Goal: Check status: Check status

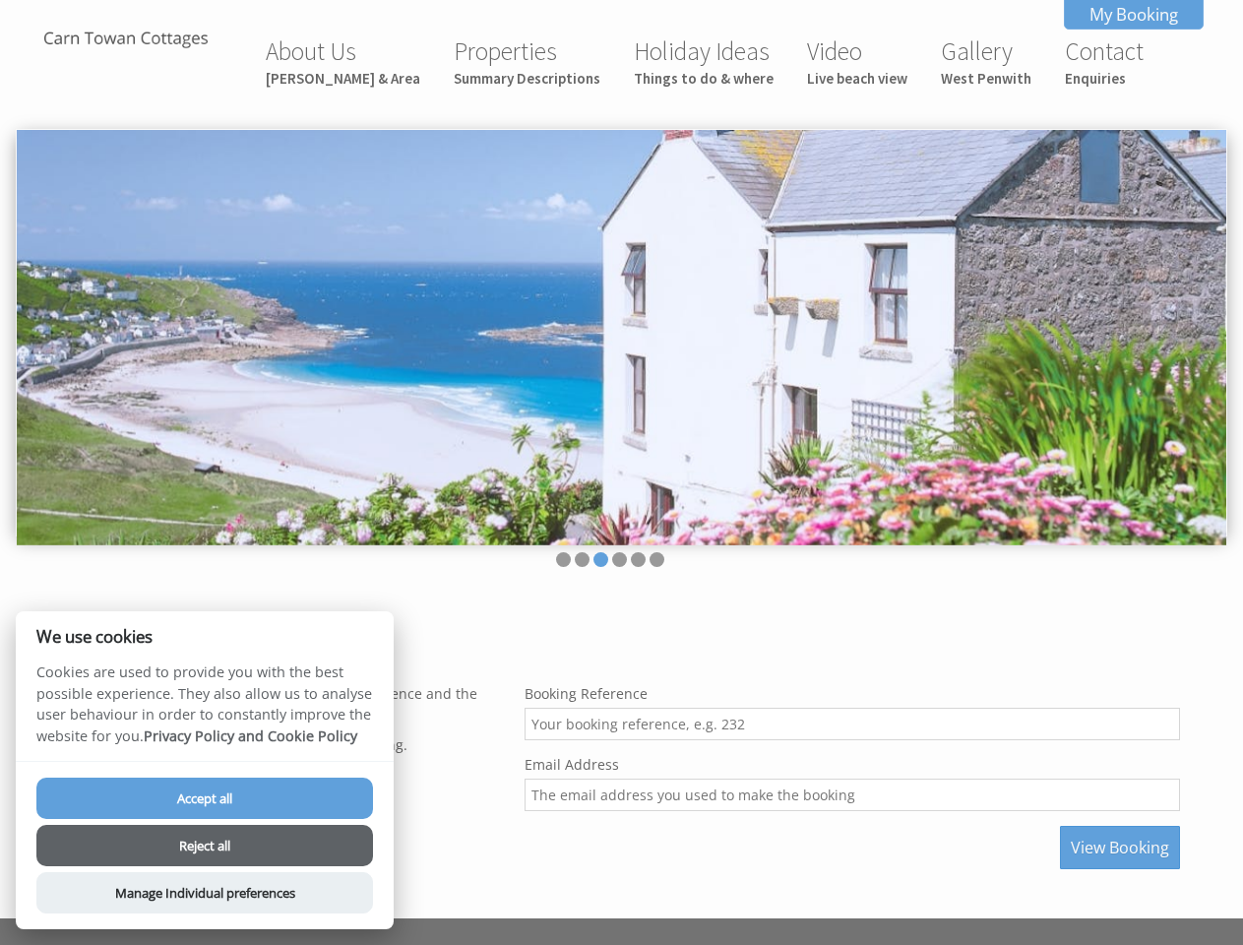
click at [621, 472] on img at bounding box center [621, 337] width 1209 height 415
click at [621, 333] on img at bounding box center [621, 337] width 1209 height 415
click at [563, 559] on li at bounding box center [563, 559] width 15 height 15
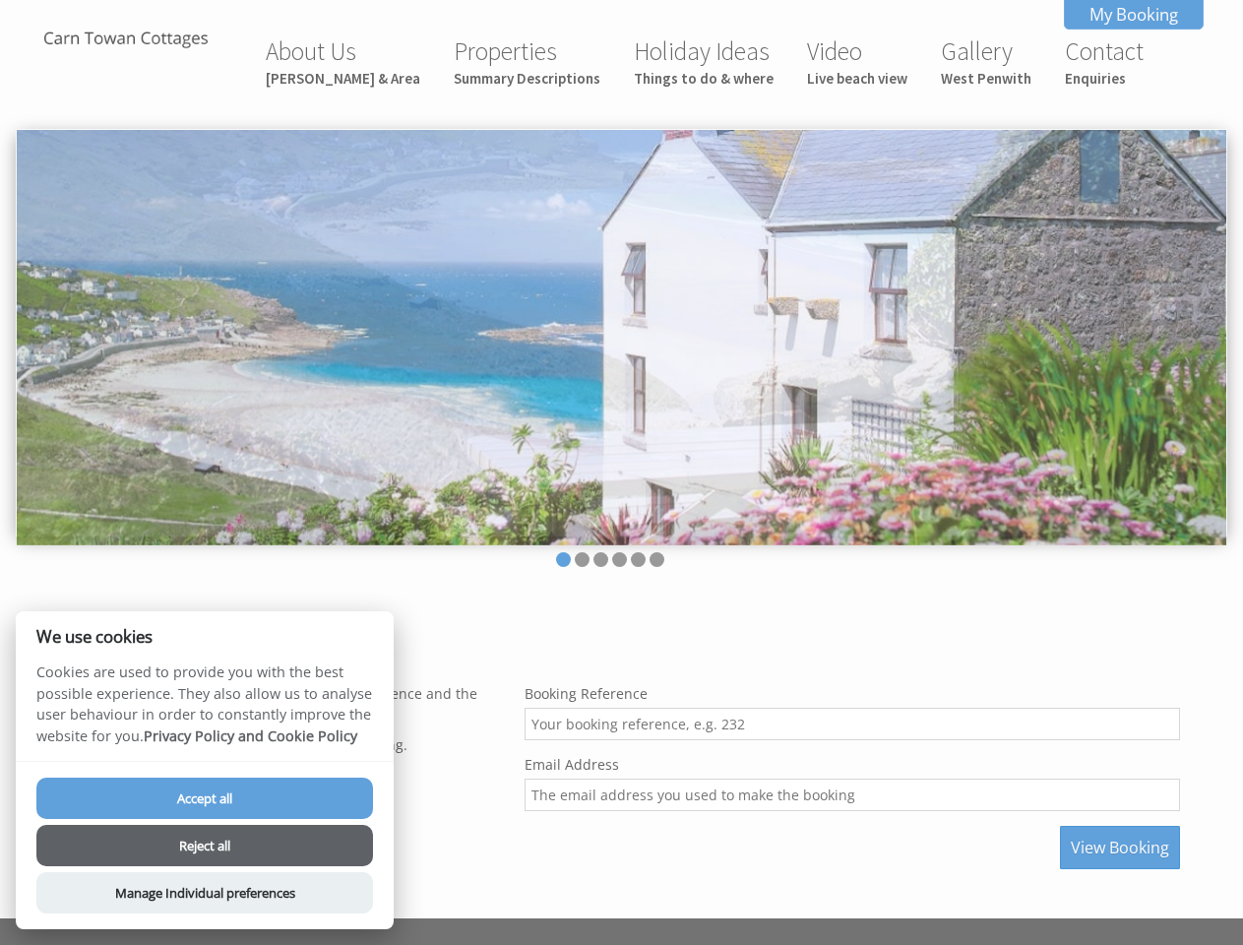
click at [582, 559] on li at bounding box center [582, 559] width 15 height 15
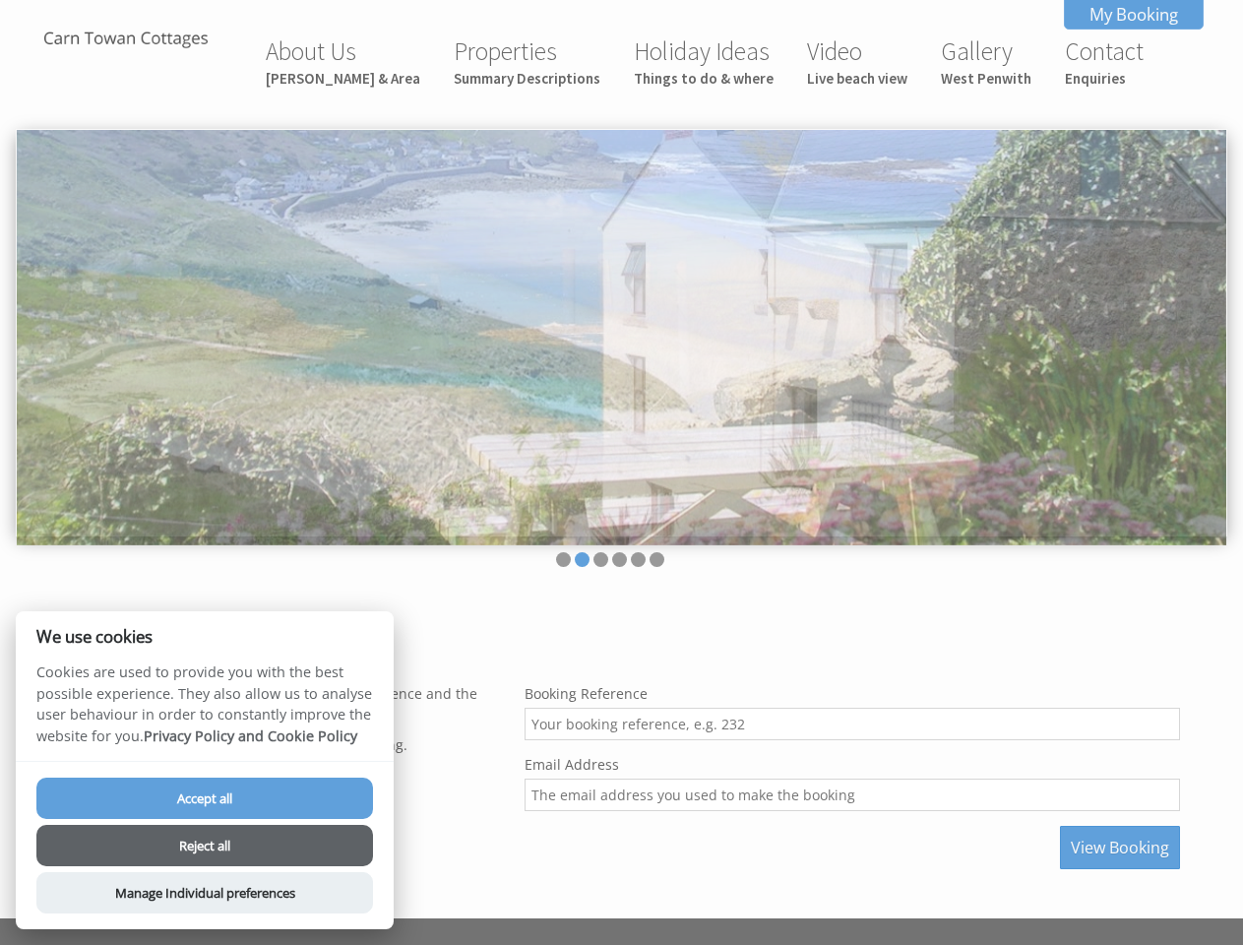
click at [600, 559] on li at bounding box center [600, 559] width 15 height 15
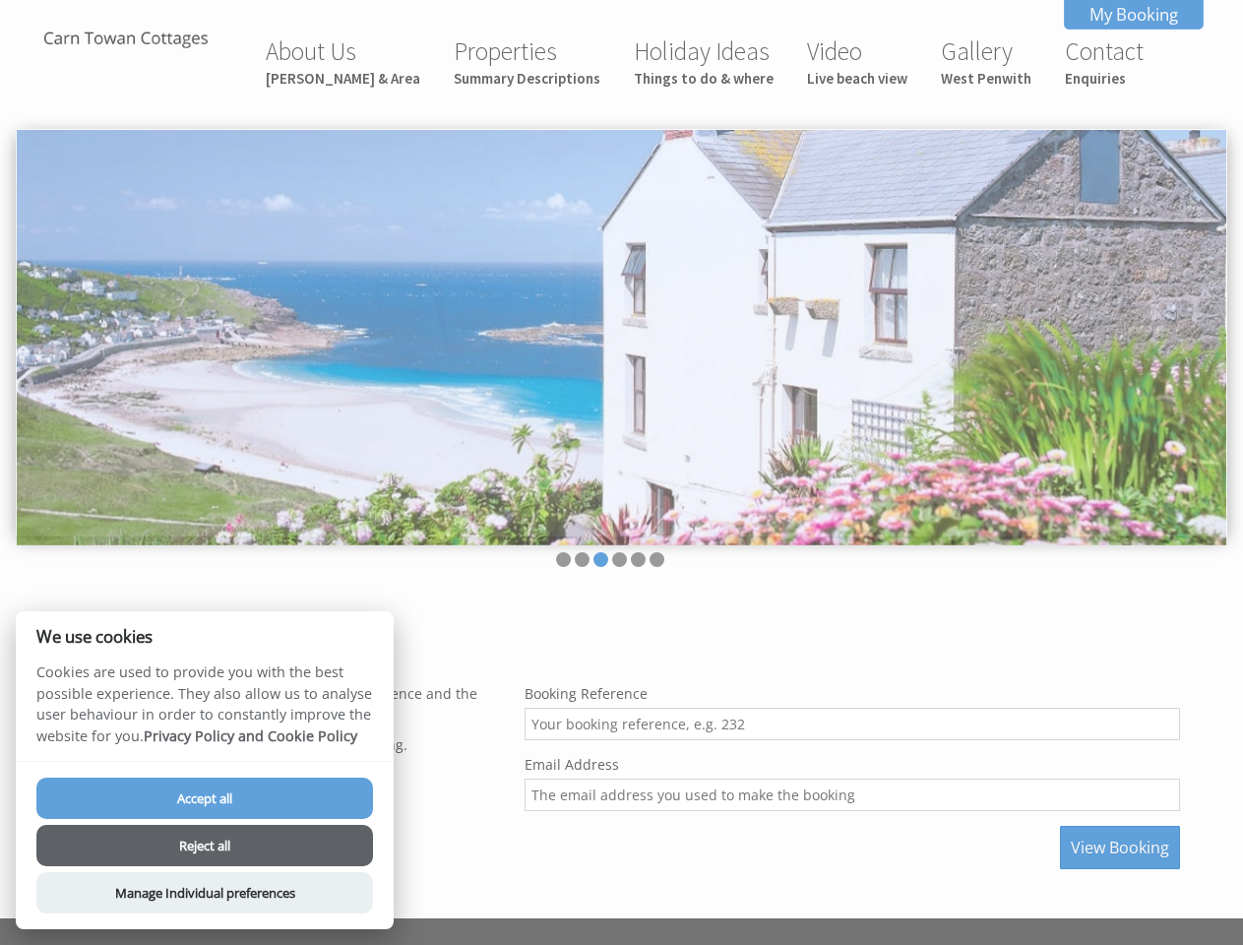
click at [619, 559] on li at bounding box center [619, 559] width 15 height 15
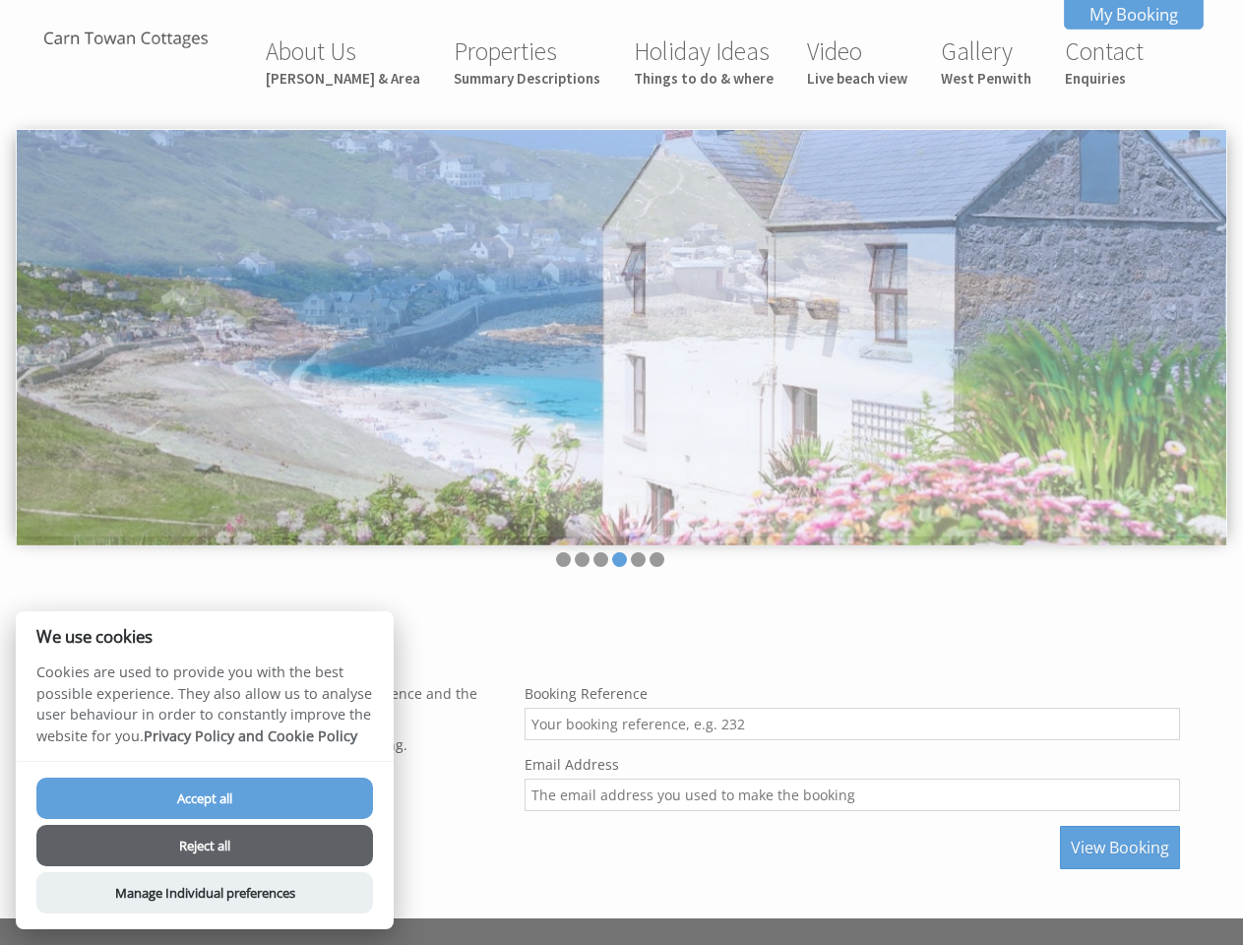
click at [638, 559] on li at bounding box center [638, 559] width 15 height 15
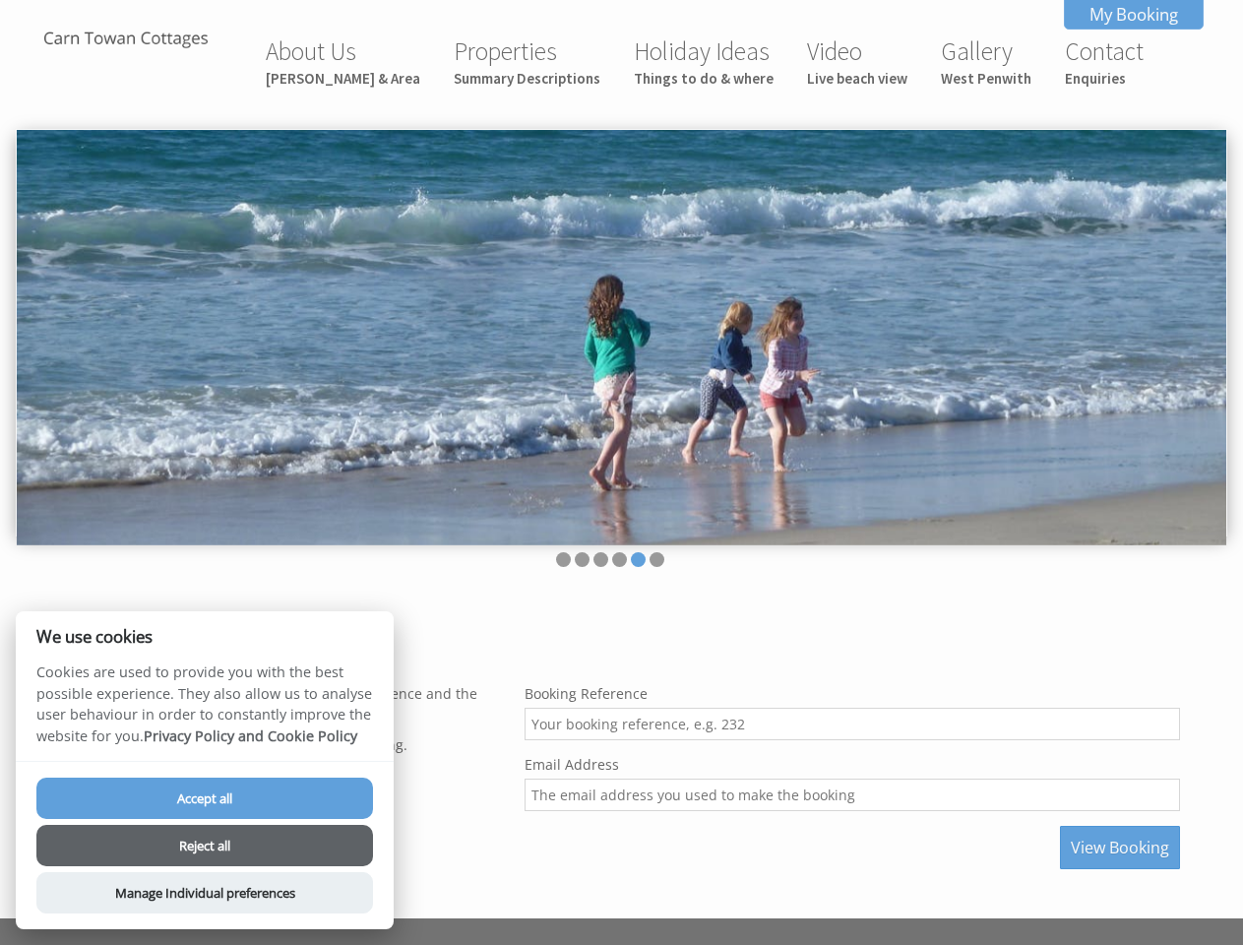
click at [656, 559] on li at bounding box center [656, 559] width 15 height 15
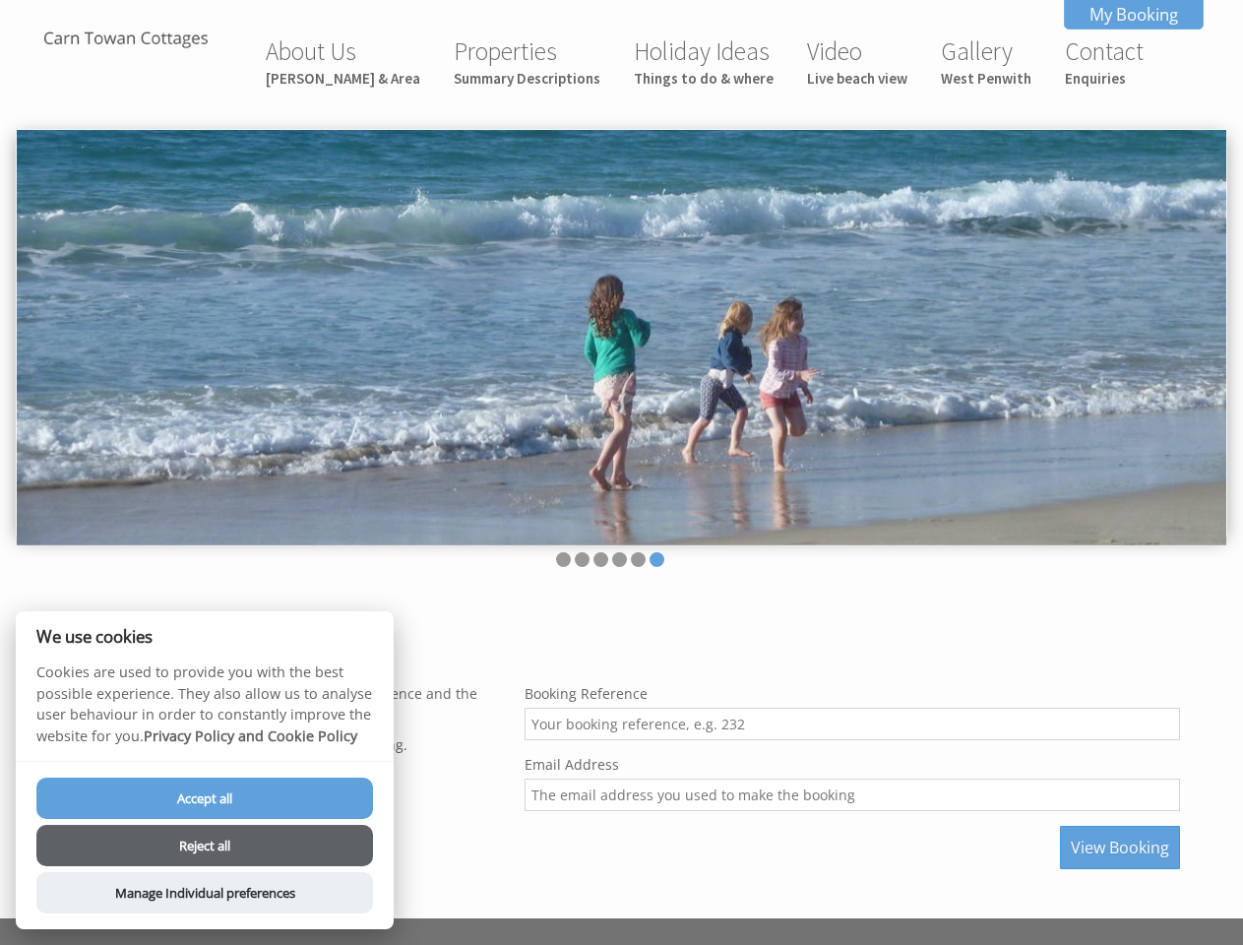
click at [1120, 847] on span "View Booking" at bounding box center [1120, 847] width 98 height 22
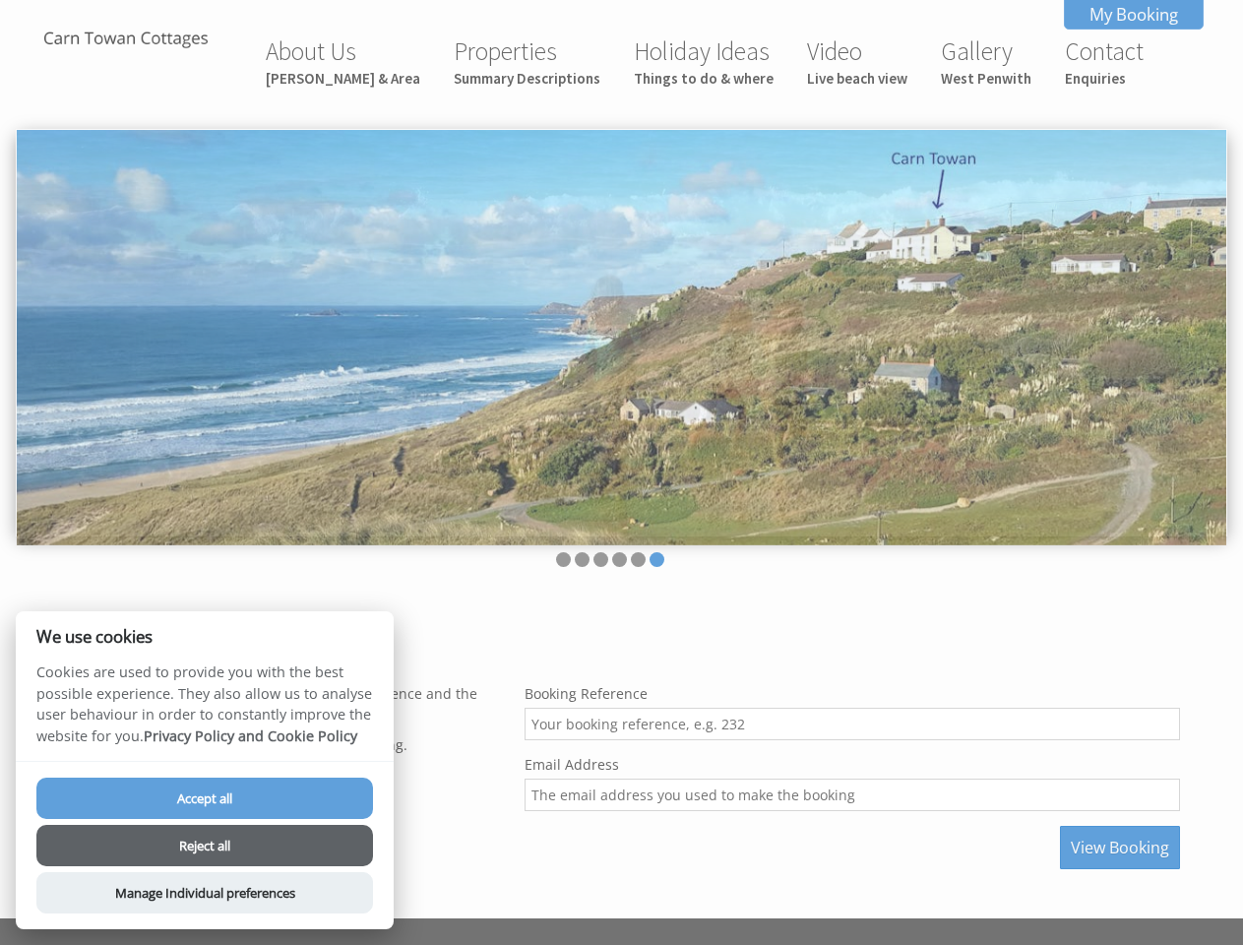
click at [205, 798] on button "Accept all" at bounding box center [204, 797] width 337 height 41
